Goal: Task Accomplishment & Management: Use online tool/utility

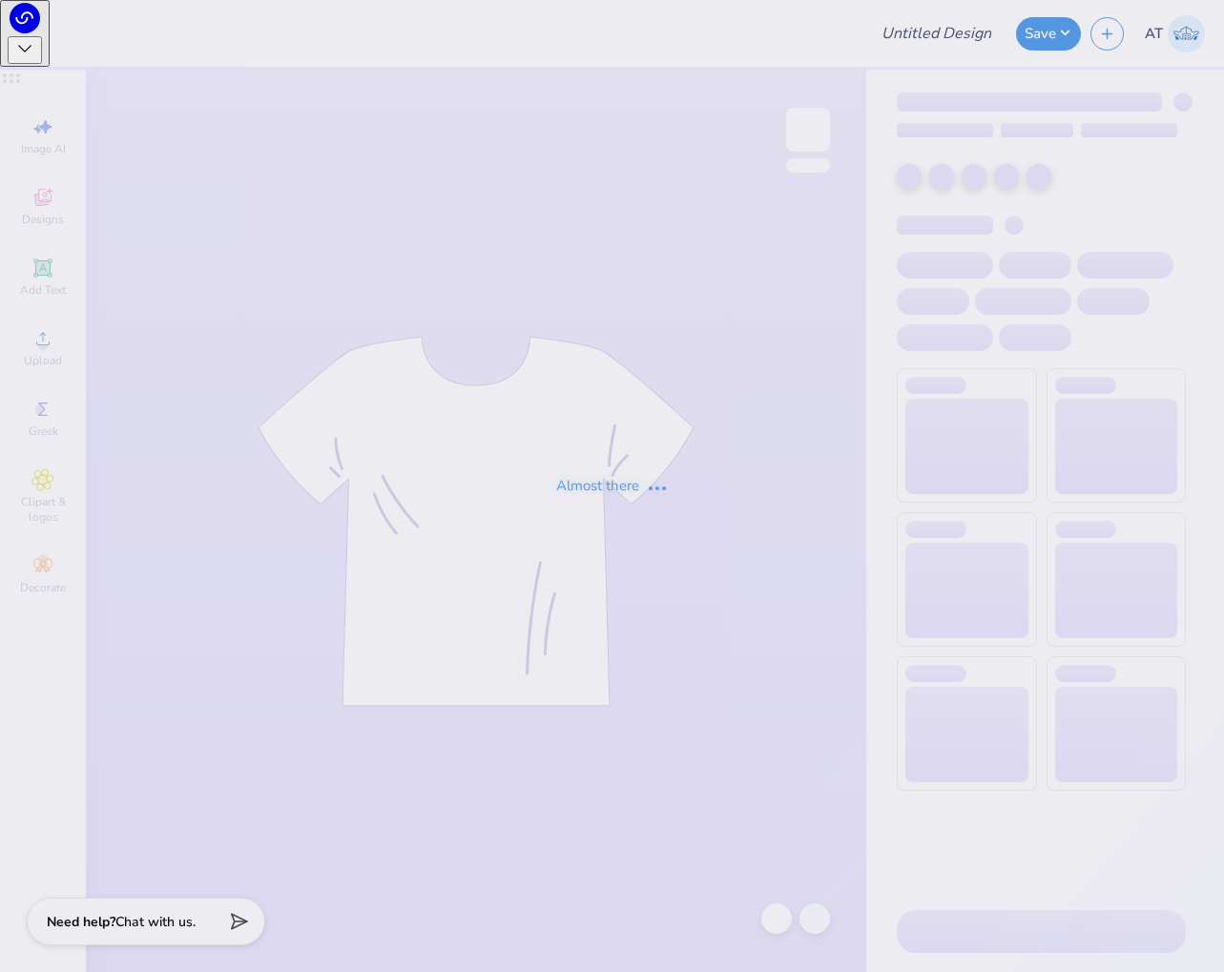
type input "snu rush 2025"
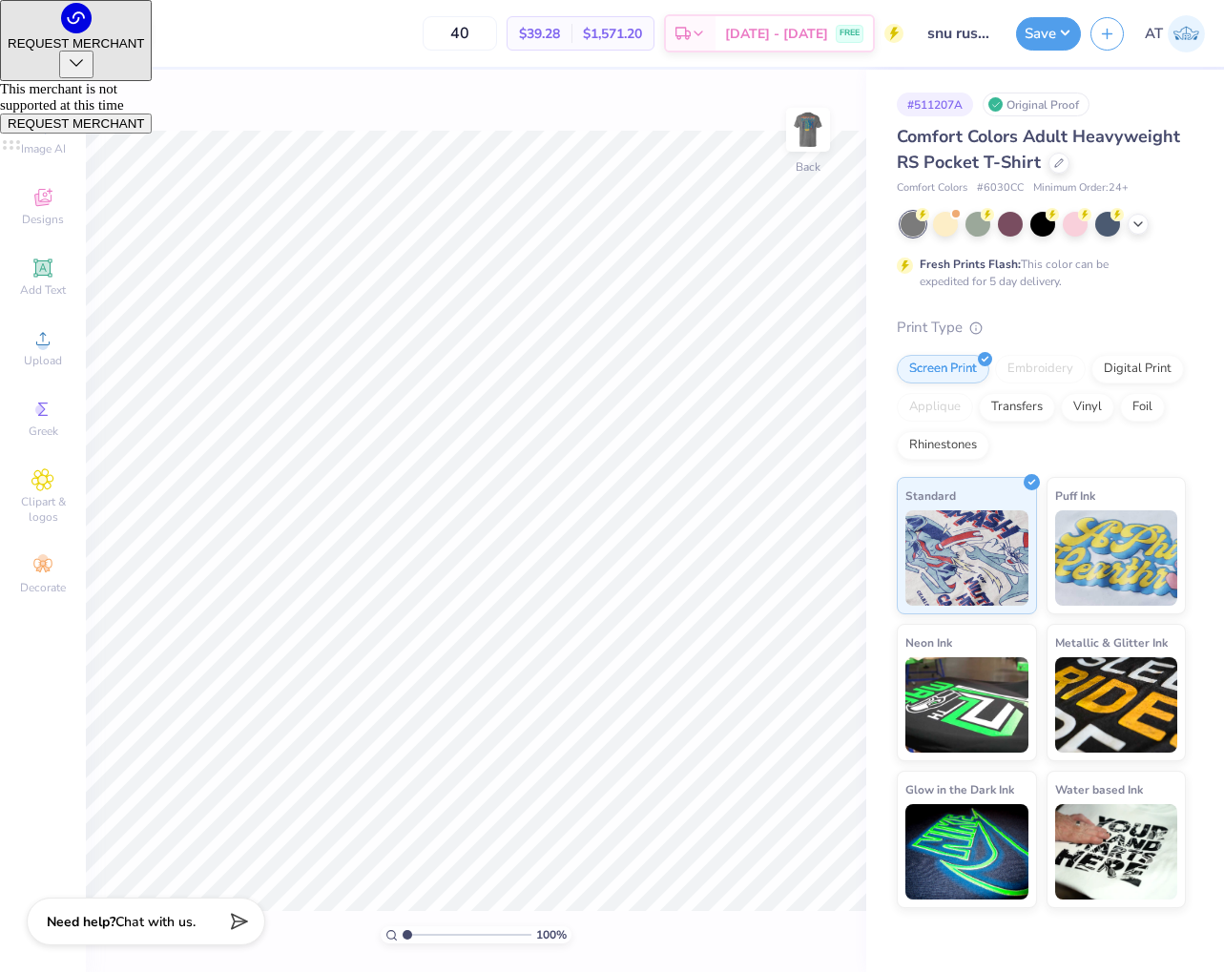
click at [138, 30] on div at bounding box center [135, 31] width 27 height 27
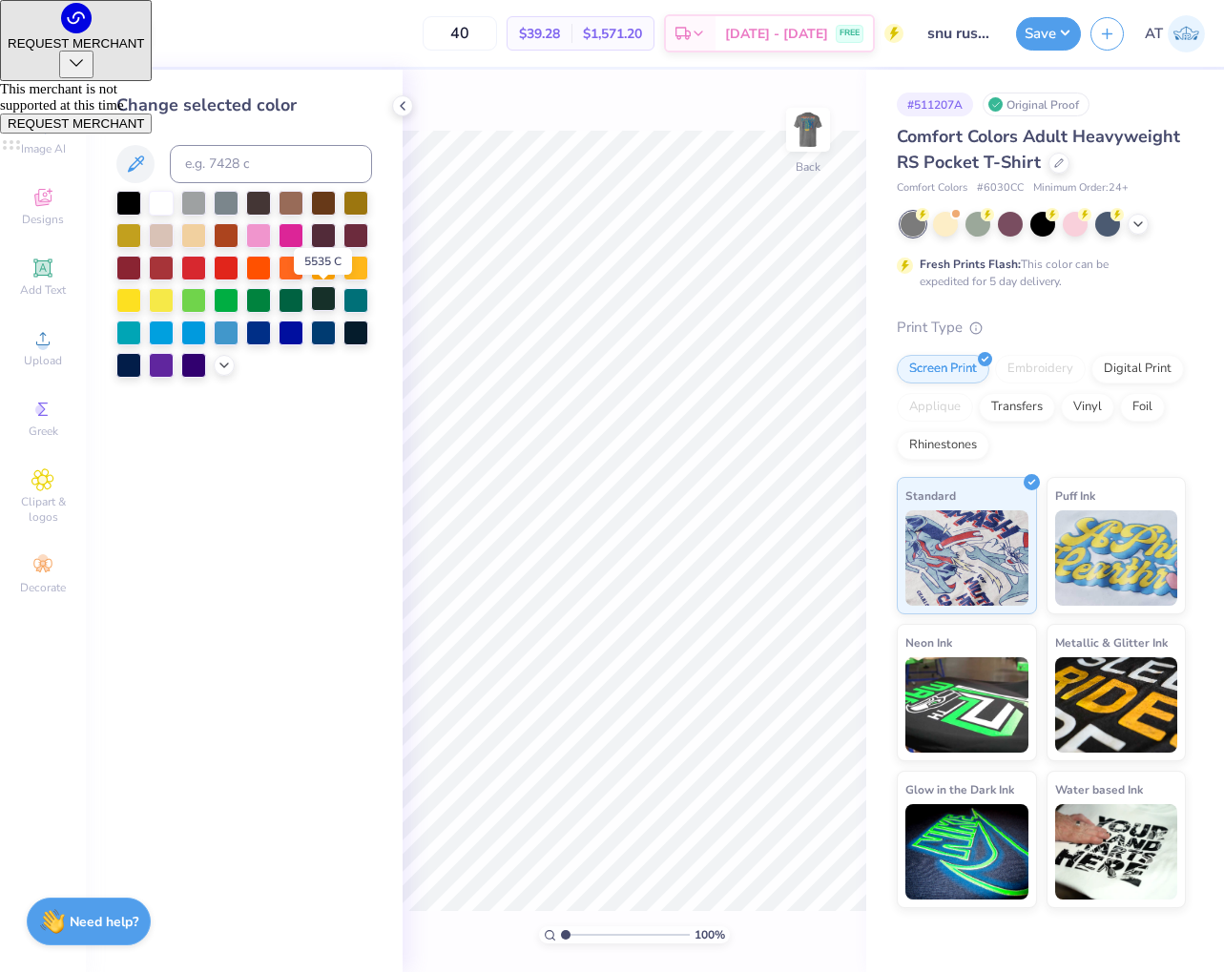
click at [323, 299] on div at bounding box center [323, 298] width 25 height 25
click at [94, 30] on div at bounding box center [101, 31] width 27 height 27
click at [136, 25] on div at bounding box center [135, 31] width 27 height 27
click at [219, 181] on input at bounding box center [271, 164] width 202 height 38
type input "142"
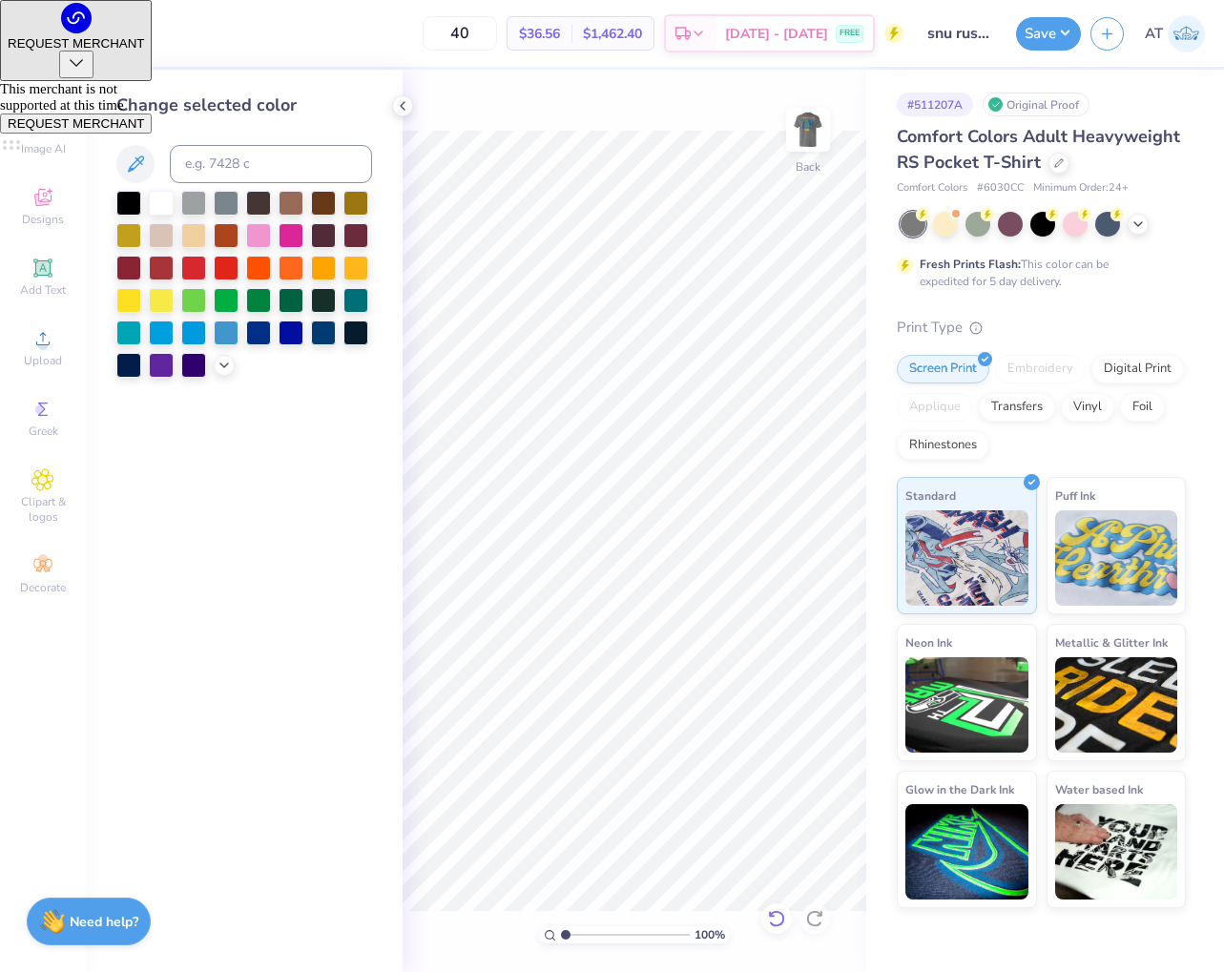
click at [769, 915] on icon at bounding box center [776, 918] width 19 height 19
click at [250, 159] on input at bounding box center [271, 164] width 202 height 38
click at [134, 31] on div at bounding box center [135, 31] width 27 height 27
drag, startPoint x: 193, startPoint y: 129, endPoint x: 203, endPoint y: 152, distance: 25.2
click at [194, 132] on div "Change selected color" at bounding box center [244, 235] width 256 height 285
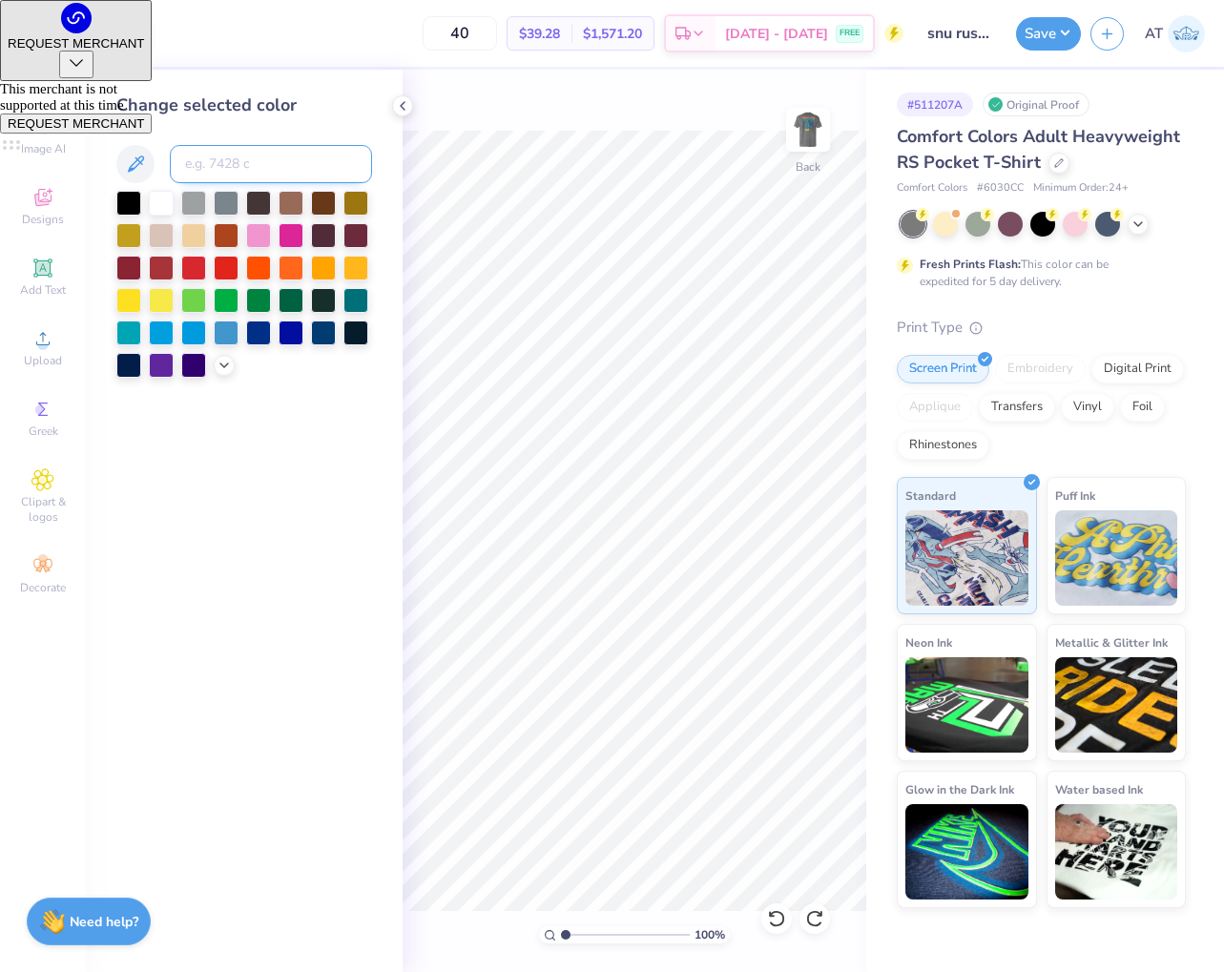
click at [205, 161] on input at bounding box center [271, 164] width 202 height 38
type input "142"
click at [807, 141] on img at bounding box center [808, 130] width 76 height 76
click at [62, 31] on div at bounding box center [66, 31] width 27 height 27
click at [233, 169] on input at bounding box center [271, 164] width 202 height 38
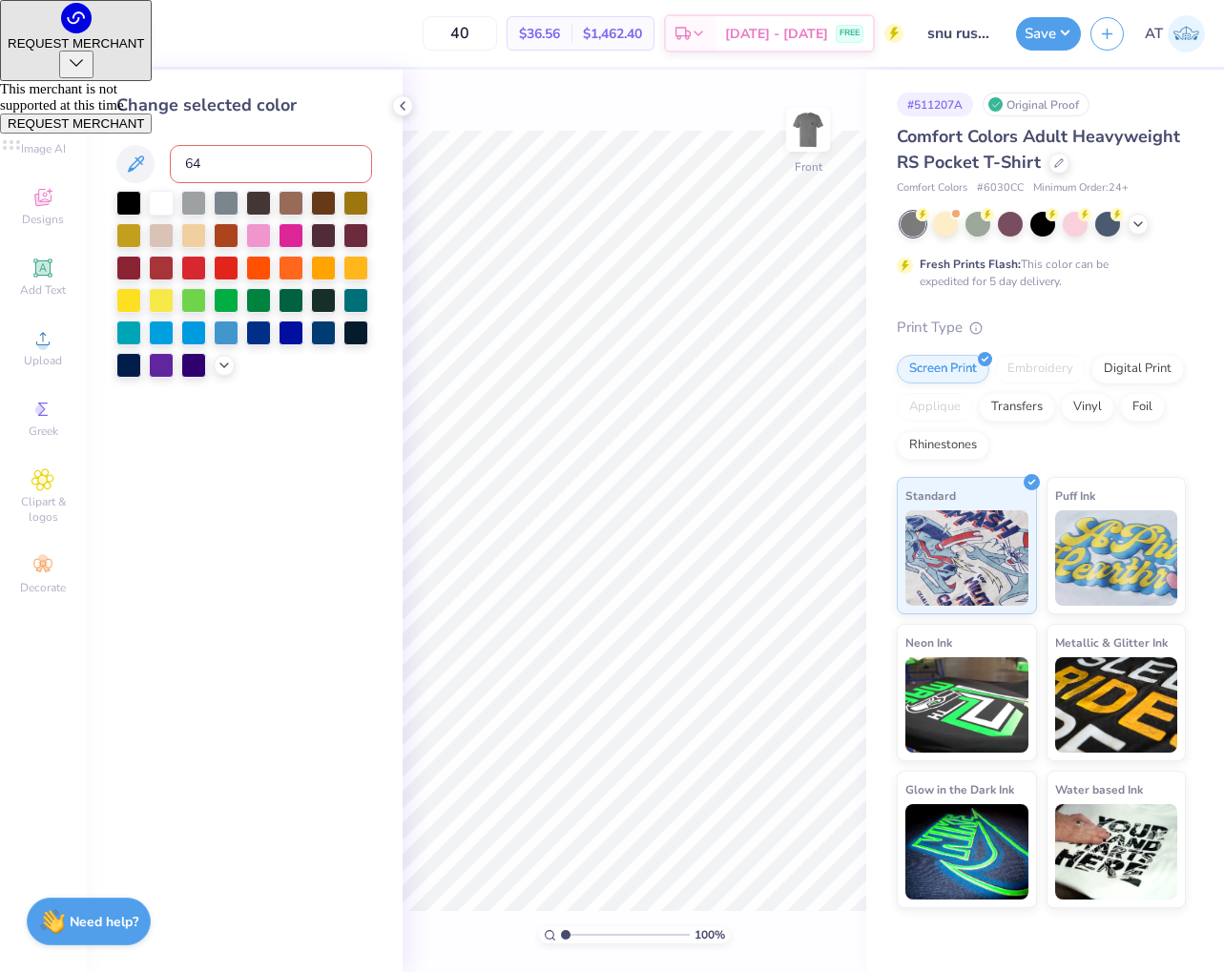
type input "641"
